Goal: Transaction & Acquisition: Obtain resource

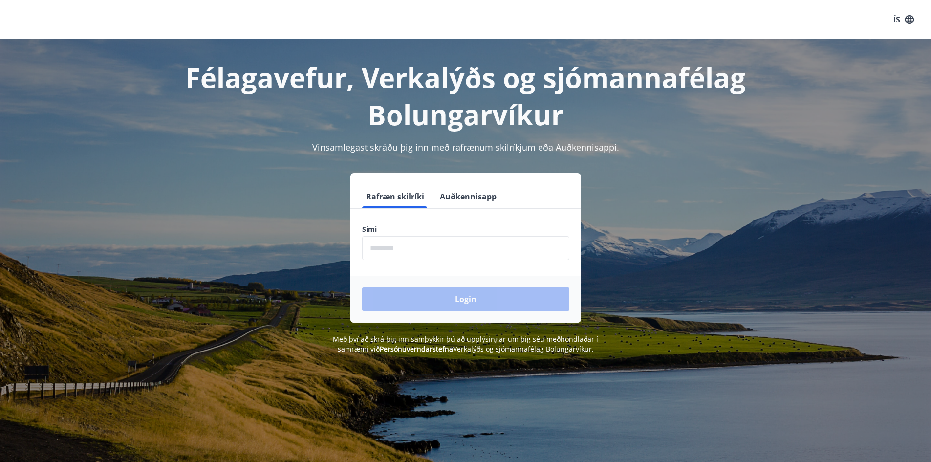
click at [396, 249] on input "phone" at bounding box center [465, 248] width 207 height 24
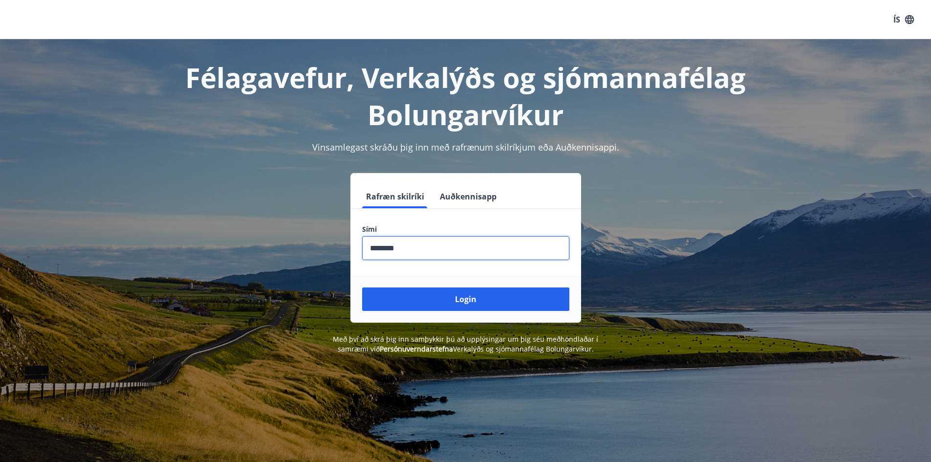
type input "********"
click at [362, 287] on button "Login" at bounding box center [465, 298] width 207 height 23
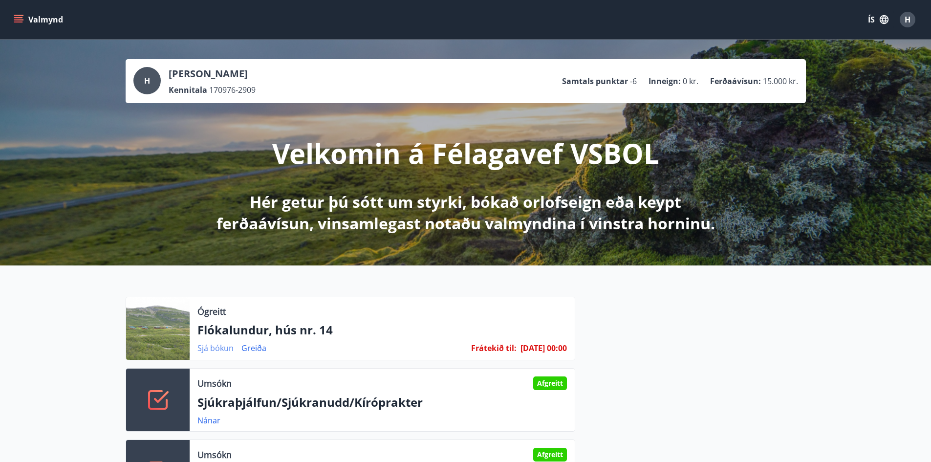
click at [217, 345] on link "Sjá bókun" at bounding box center [215, 348] width 36 height 11
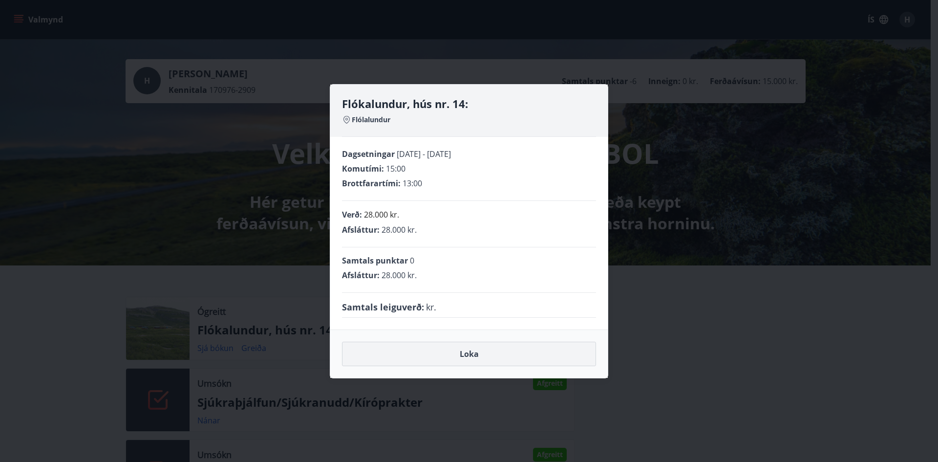
click at [477, 351] on button "Loka" at bounding box center [469, 354] width 254 height 24
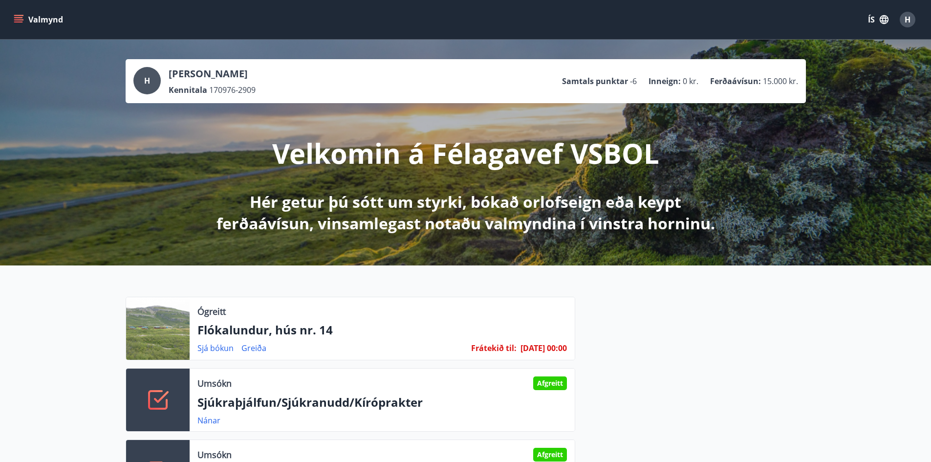
click at [19, 16] on icon "menu" at bounding box center [19, 15] width 11 height 1
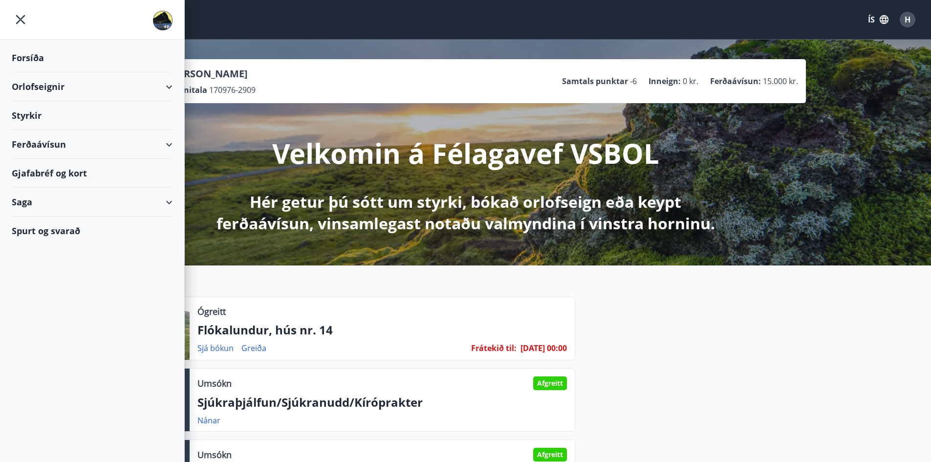
click at [39, 148] on div "Ferðaávísun" at bounding box center [92, 144] width 161 height 29
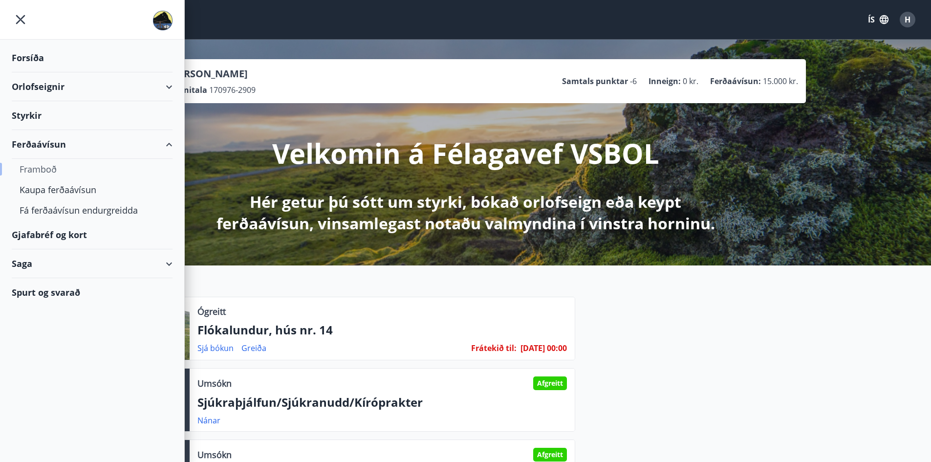
click at [41, 169] on div "Framboð" at bounding box center [92, 169] width 145 height 21
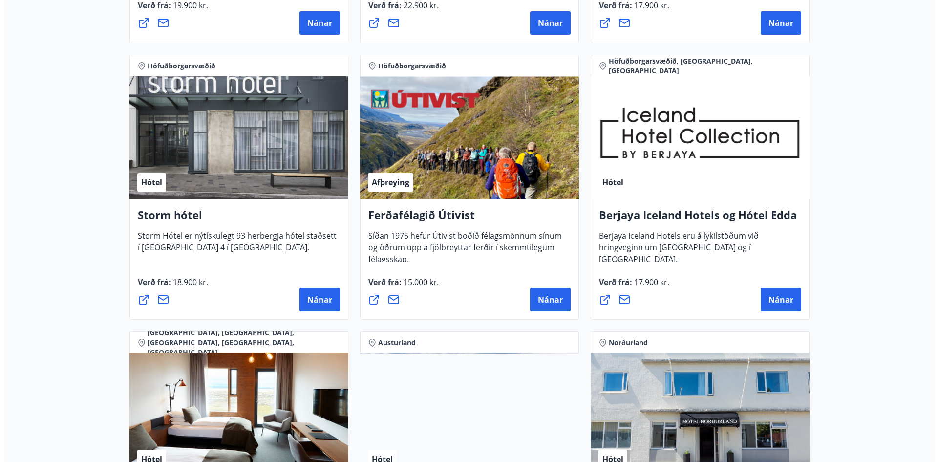
scroll to position [977, 0]
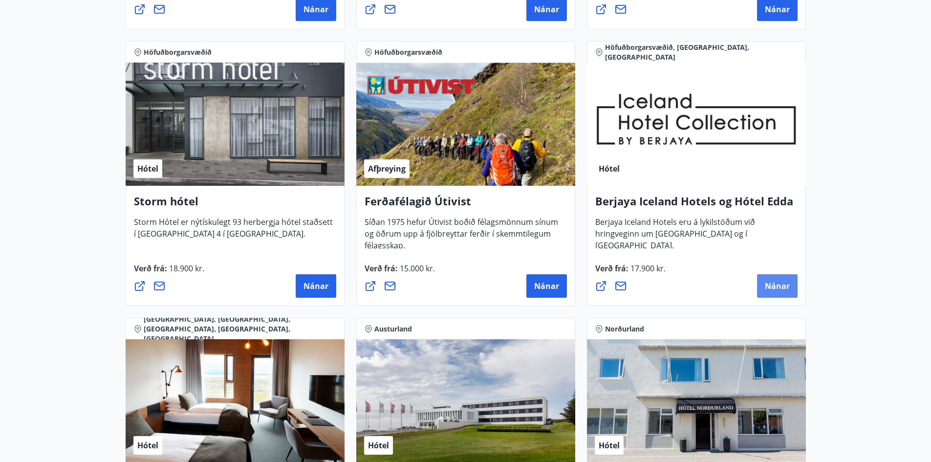
click at [784, 285] on span "Nánar" at bounding box center [777, 286] width 25 height 11
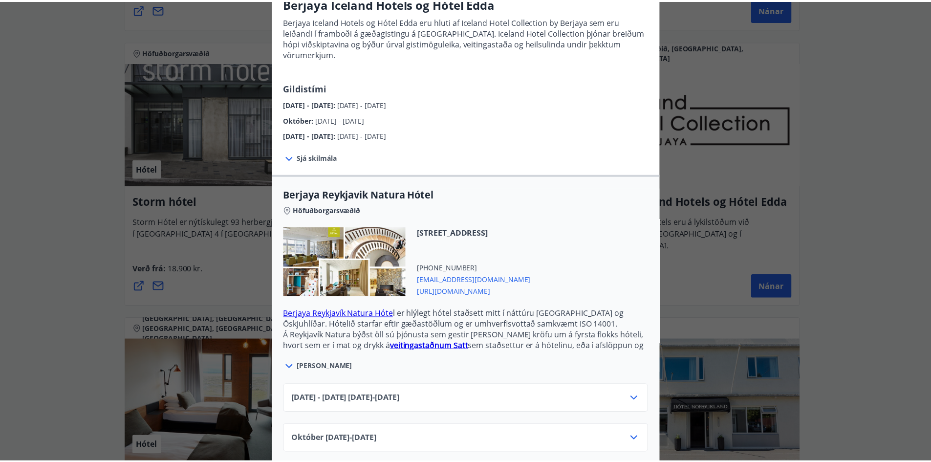
scroll to position [0, 0]
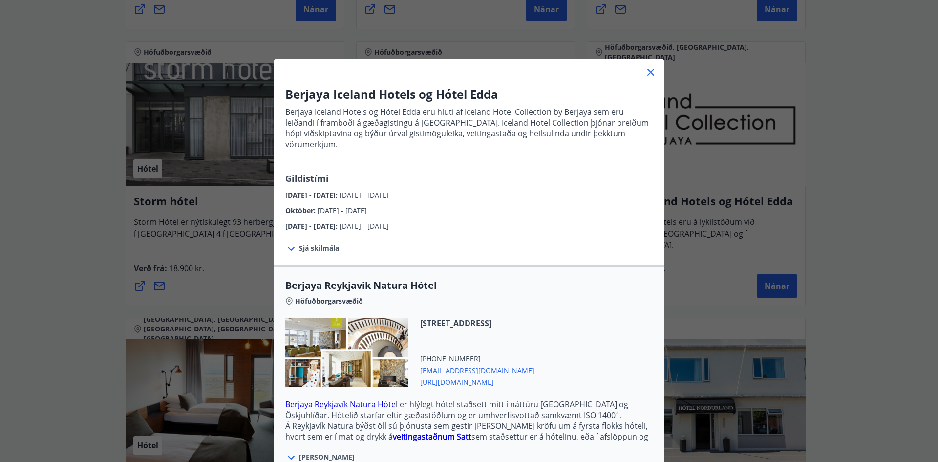
click at [650, 68] on icon at bounding box center [651, 72] width 12 height 12
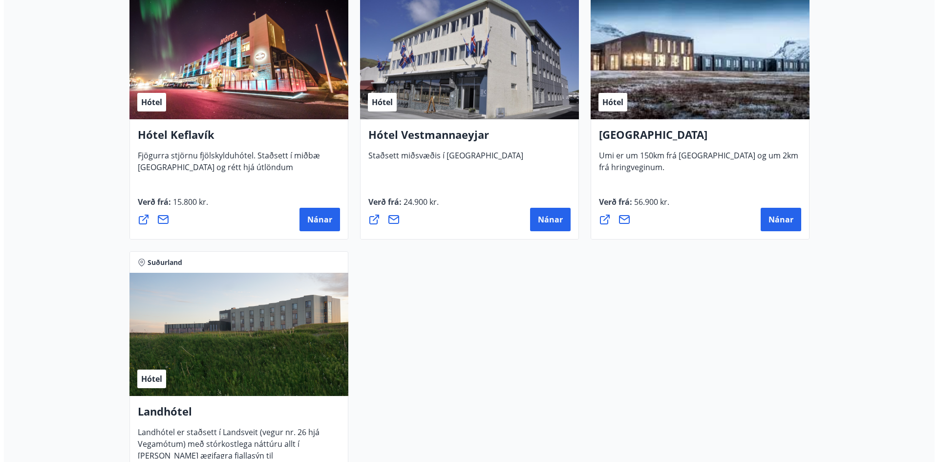
scroll to position [2443, 0]
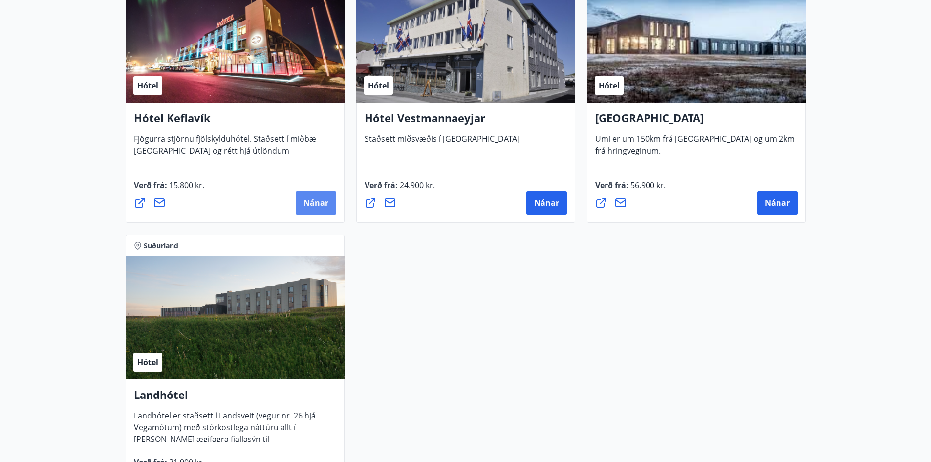
click at [312, 203] on span "Nánar" at bounding box center [315, 202] width 25 height 11
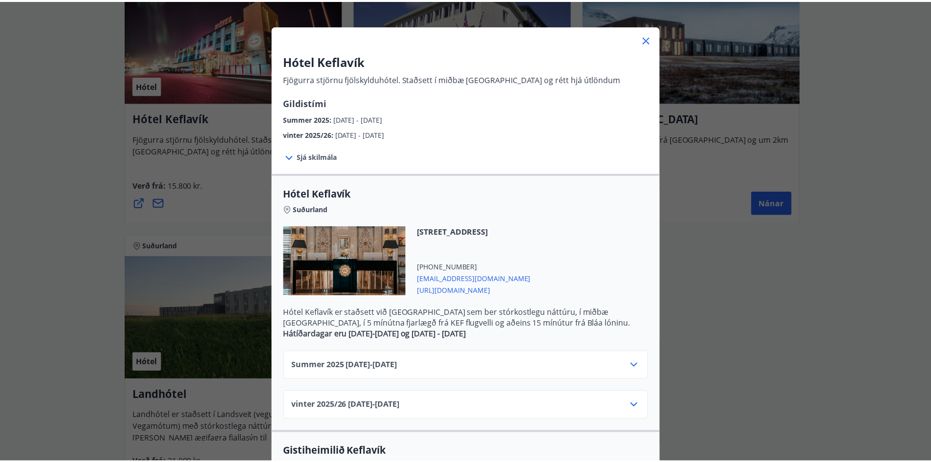
scroll to position [0, 0]
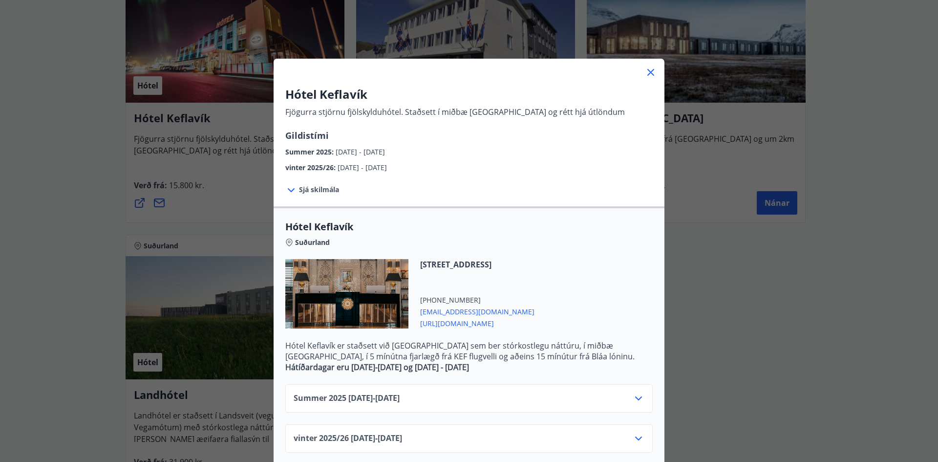
click at [648, 73] on icon at bounding box center [651, 72] width 12 height 12
